Goal: Answer question/provide support: Answer question/provide support

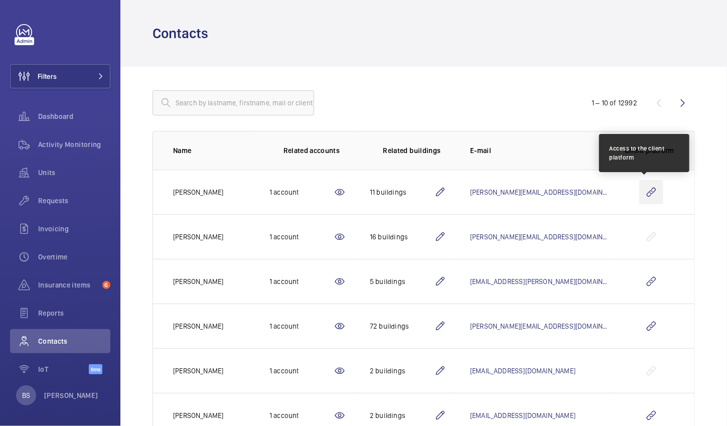
click at [647, 192] on wm-front-icon-button at bounding box center [651, 192] width 24 height 24
